Goal: Download file/media

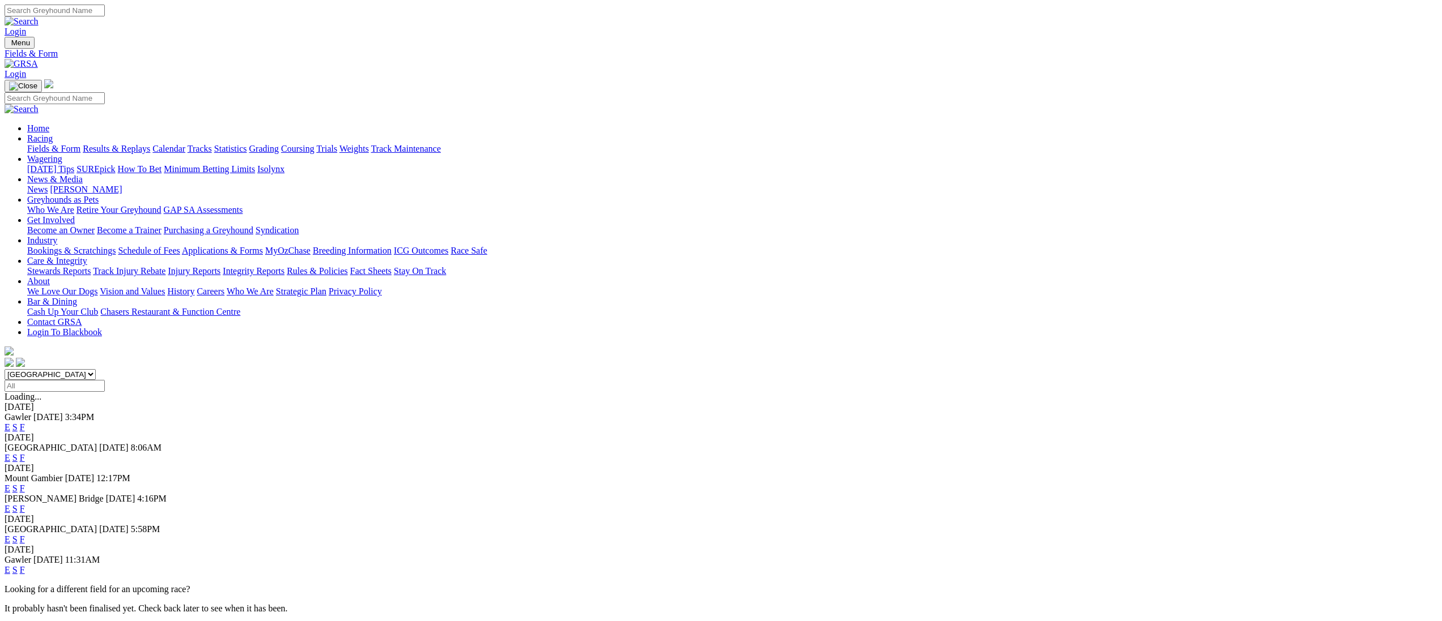
select select "SA"
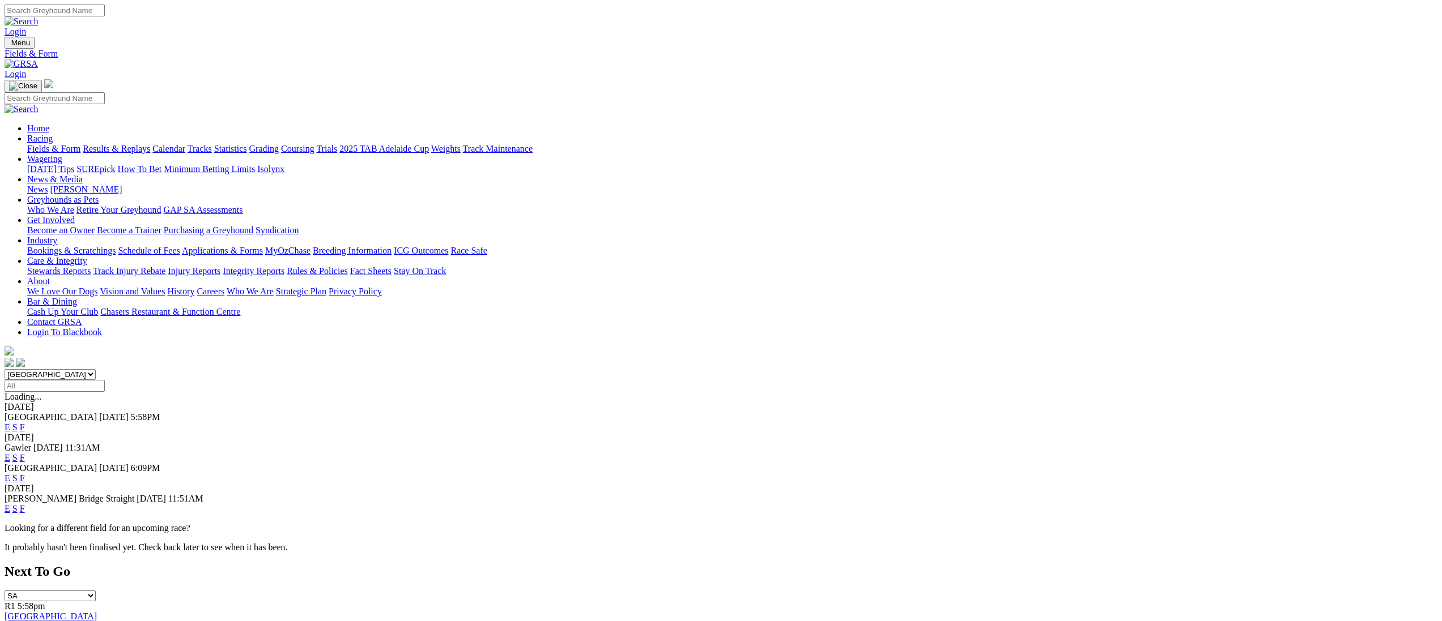
click at [25, 453] on link "F" at bounding box center [22, 458] width 5 height 10
click at [25, 474] on link "F" at bounding box center [22, 479] width 5 height 10
click at [96, 369] on select "South Australia New South Wales Northern Territory Queensland Tasmania Victoria…" at bounding box center [50, 374] width 91 height 11
select select "QLD"
click at [96, 369] on select "South Australia New South Wales Northern Territory Queensland Tasmania Victoria…" at bounding box center [50, 374] width 91 height 11
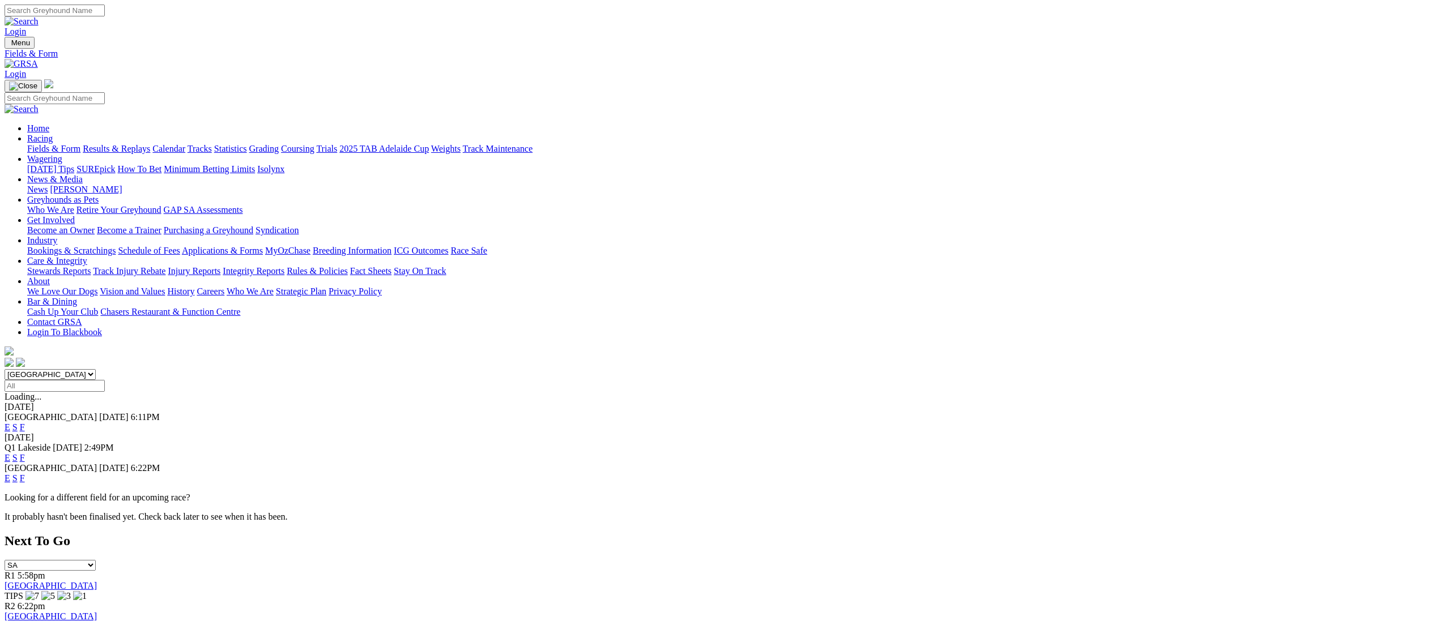
click at [25, 453] on link "F" at bounding box center [22, 458] width 5 height 10
click at [25, 474] on link "F" at bounding box center [22, 479] width 5 height 10
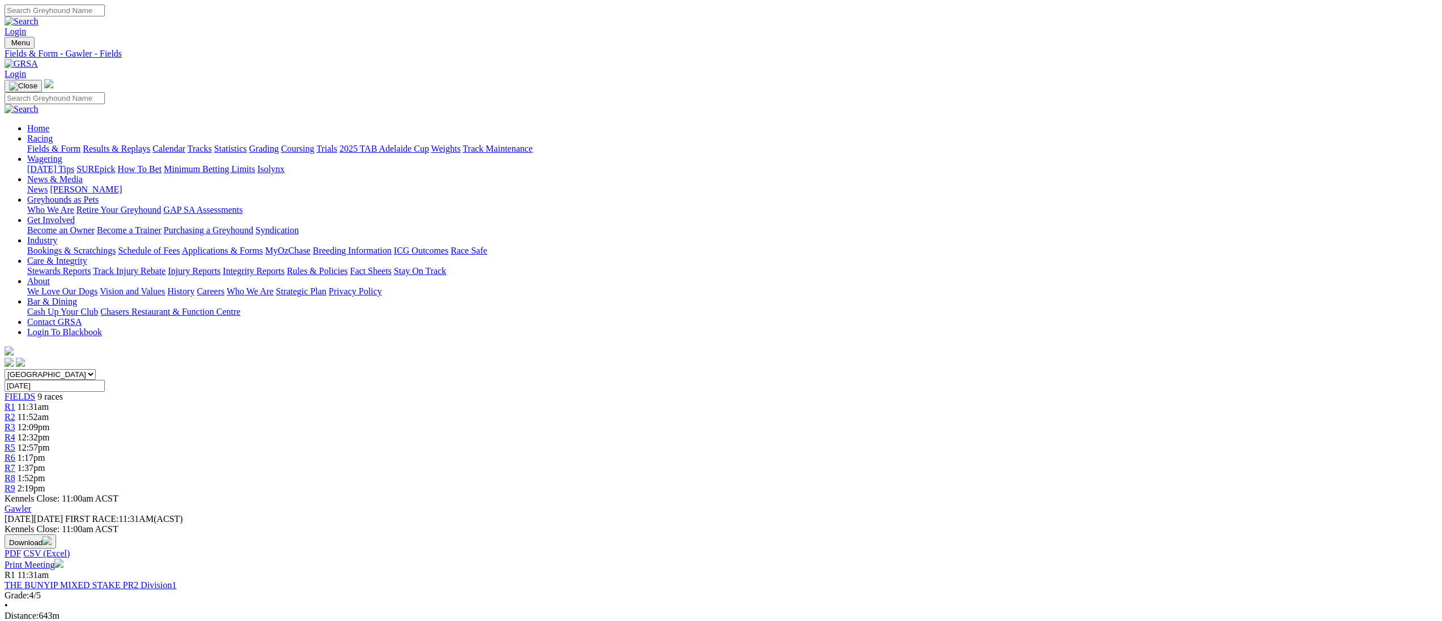
click at [52, 536] on img "button" at bounding box center [46, 540] width 9 height 9
click at [613, 148] on link "CSV (Excel)" at bounding box center [589, 143] width 46 height 10
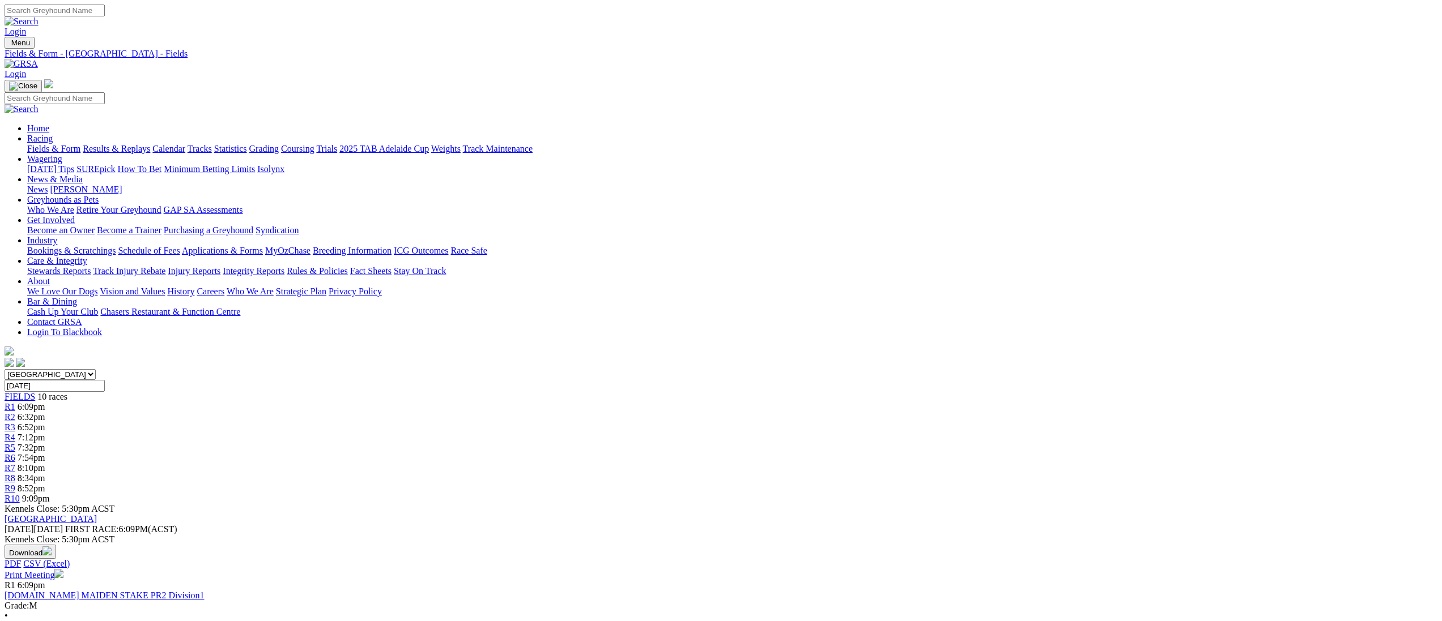
click at [52, 547] on img "button" at bounding box center [46, 551] width 9 height 9
click at [613, 148] on link "CSV (Excel)" at bounding box center [589, 143] width 46 height 10
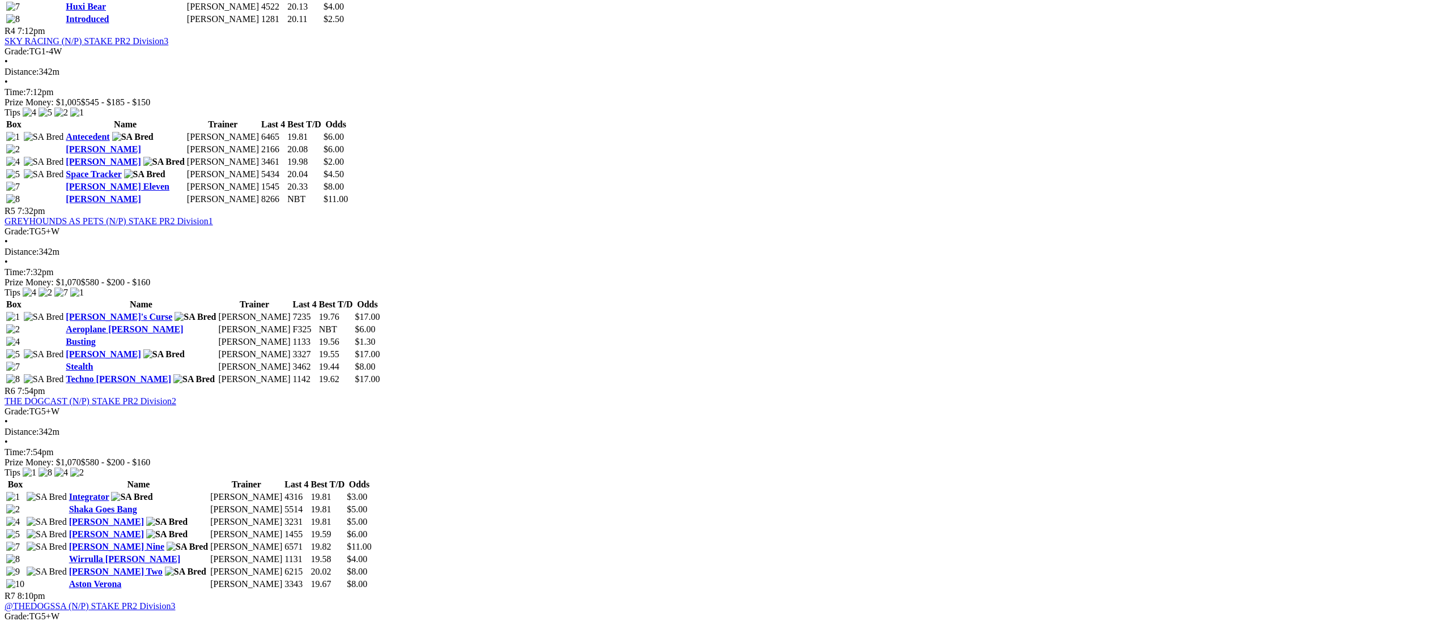
scroll to position [1195, 0]
